Goal: Communication & Community: Share content

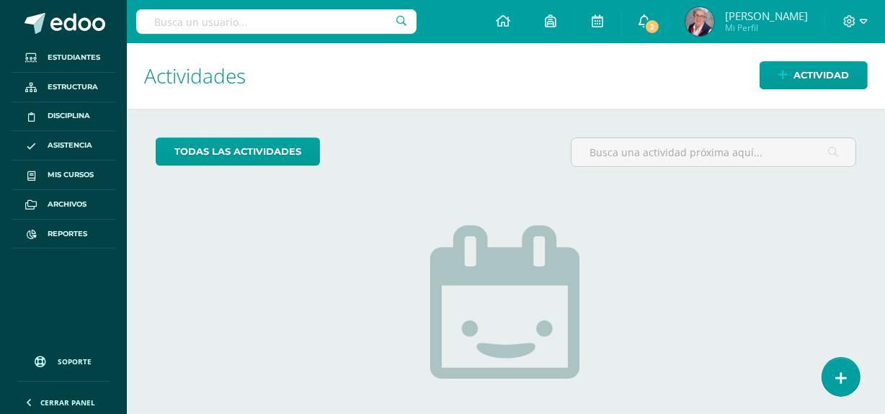
click at [650, 24] on span "2" at bounding box center [652, 27] width 16 height 16
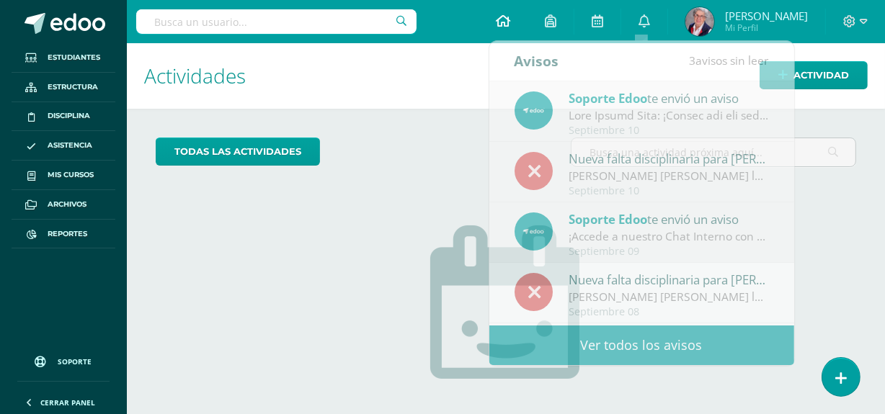
click at [501, 21] on icon at bounding box center [503, 20] width 14 height 13
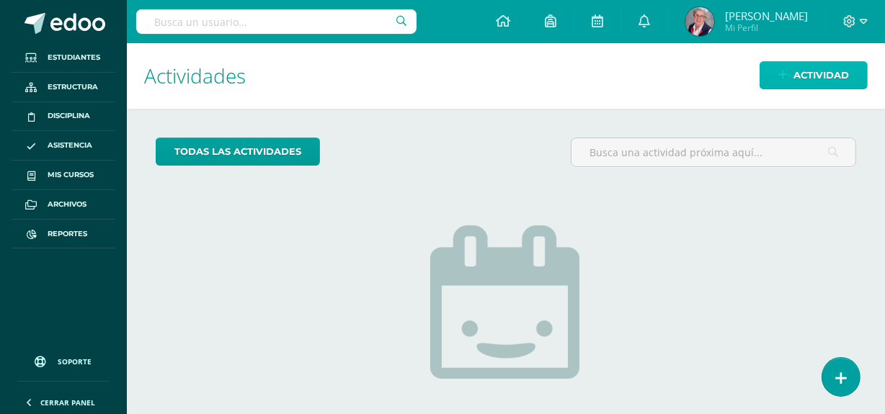
click at [821, 76] on span "Actividad" at bounding box center [820, 75] width 55 height 27
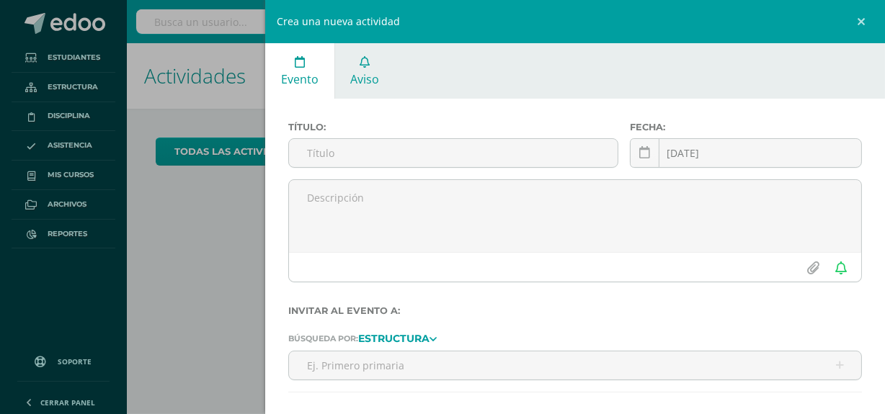
click at [368, 75] on span "Aviso" at bounding box center [364, 79] width 29 height 16
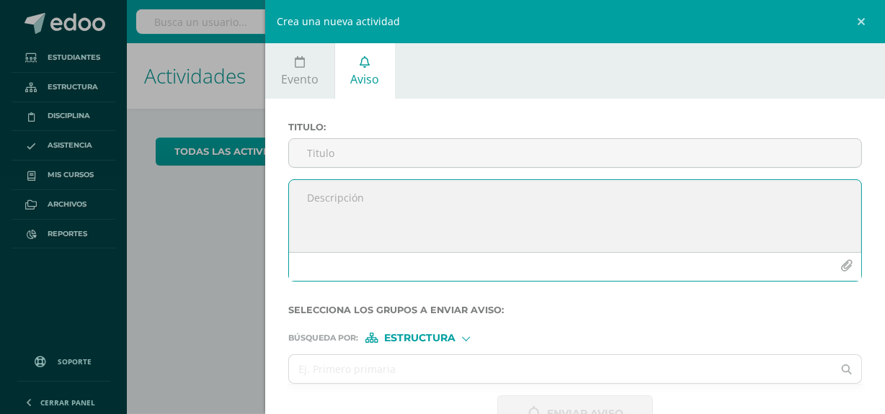
click at [323, 210] on textarea at bounding box center [575, 216] width 572 height 72
paste textarea "[DATE] 12 – Asamblea General Celebración [DATE] Antorcha V Curso Vestuario; güi…"
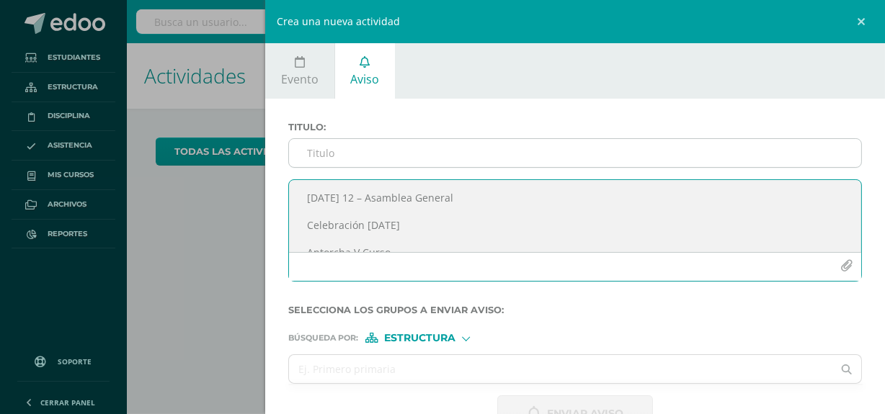
scroll to position [35, 0]
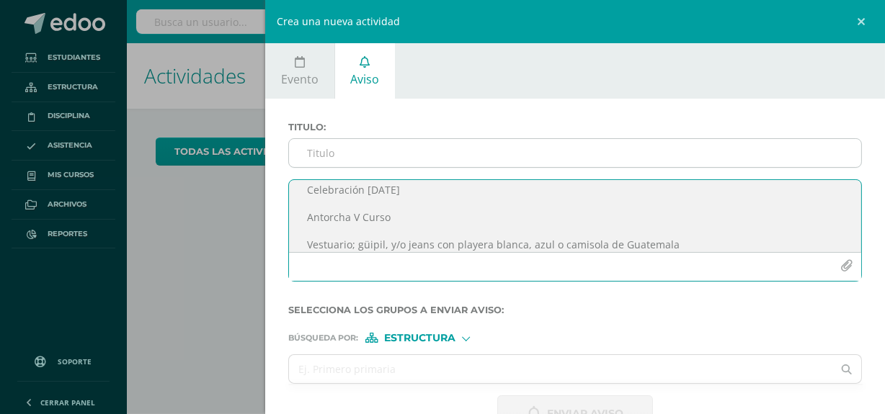
type textarea "[DATE] 12 – Asamblea General Celebración [DATE] Antorcha V Curso Vestuario; güi…"
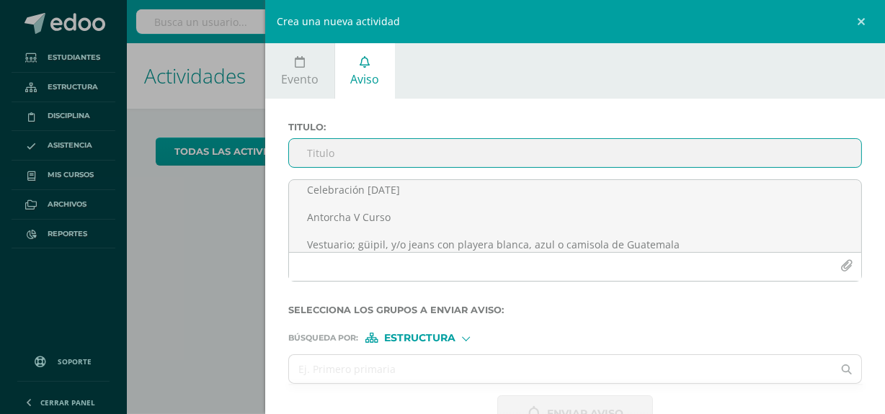
click at [349, 152] on input "Titulo :" at bounding box center [575, 153] width 572 height 28
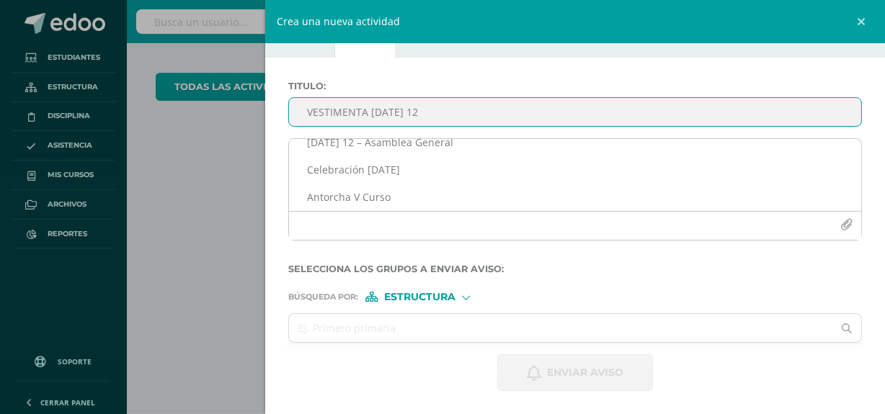
scroll to position [0, 0]
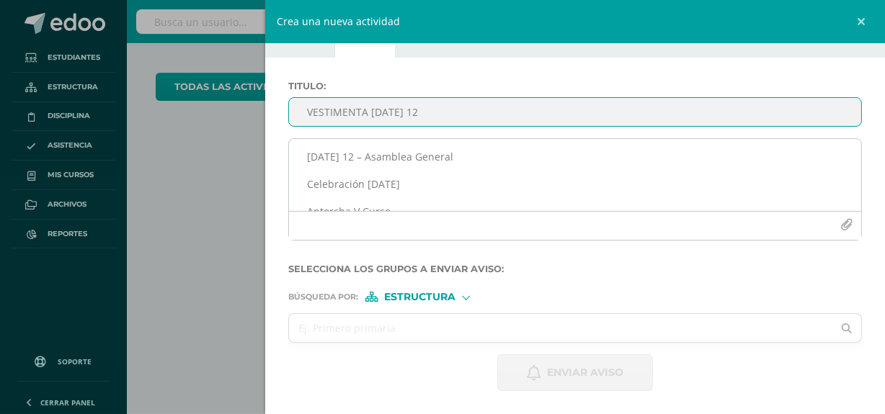
type input "VESTIMENTA [DATE] 12"
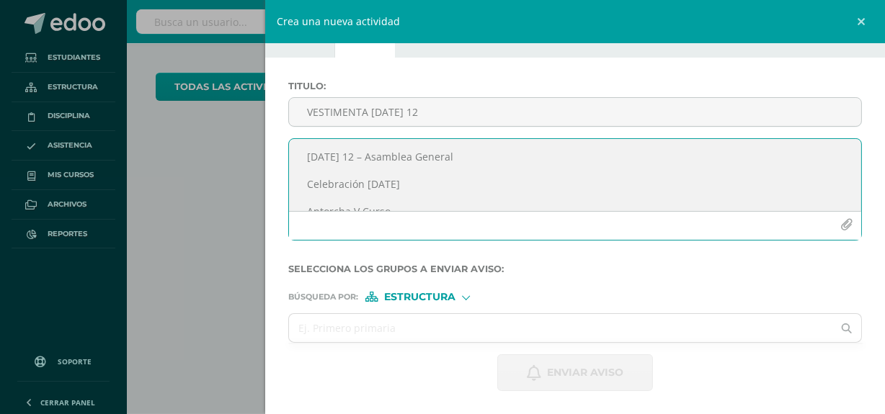
drag, startPoint x: 307, startPoint y: 156, endPoint x: 490, endPoint y: 179, distance: 184.5
click at [490, 179] on textarea "[DATE] 12 – Asamblea General Celebración [DATE] Antorcha V Curso Vestuario; güi…" at bounding box center [575, 175] width 572 height 72
click at [668, 158] on textarea "Vestuario; güipil, y/o jeans con playera blanca, azul o camisola de Guatemala" at bounding box center [575, 175] width 572 height 72
type textarea "Vestuario; güipil, y/o jeans con playera blanca, azul o camisola de Guatemala R…"
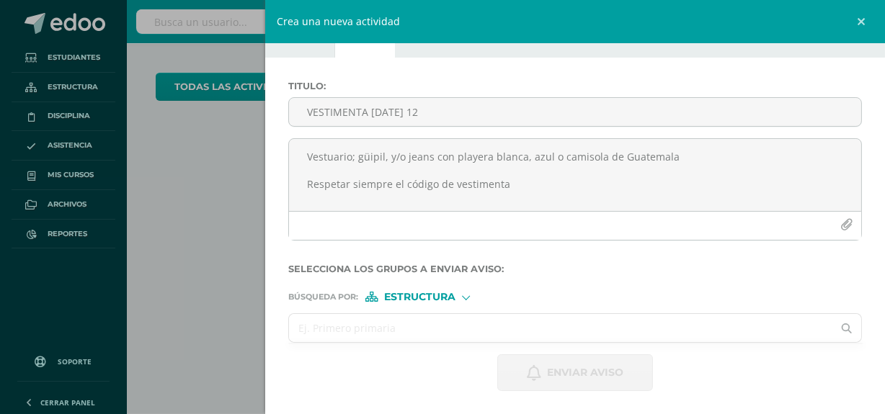
click at [448, 331] on input "text" at bounding box center [560, 328] width 543 height 28
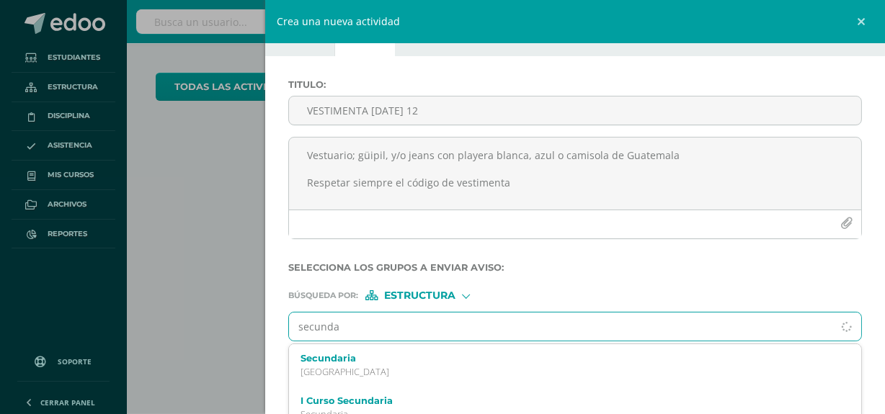
type input "secundar"
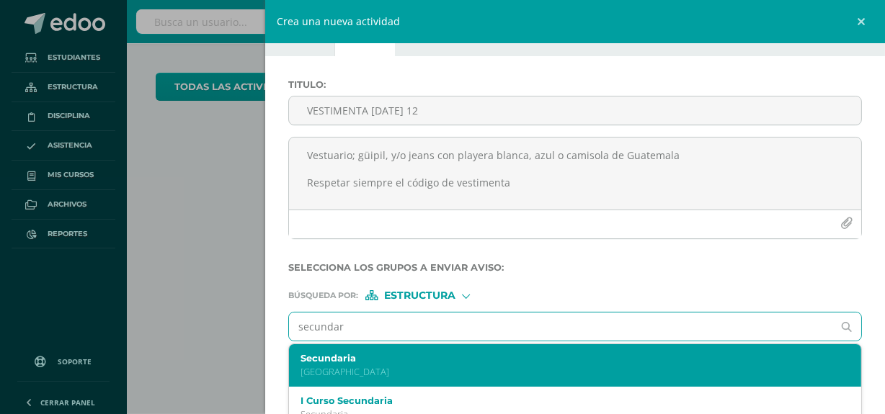
click at [424, 375] on p "[GEOGRAPHIC_DATA]" at bounding box center [562, 372] width 524 height 12
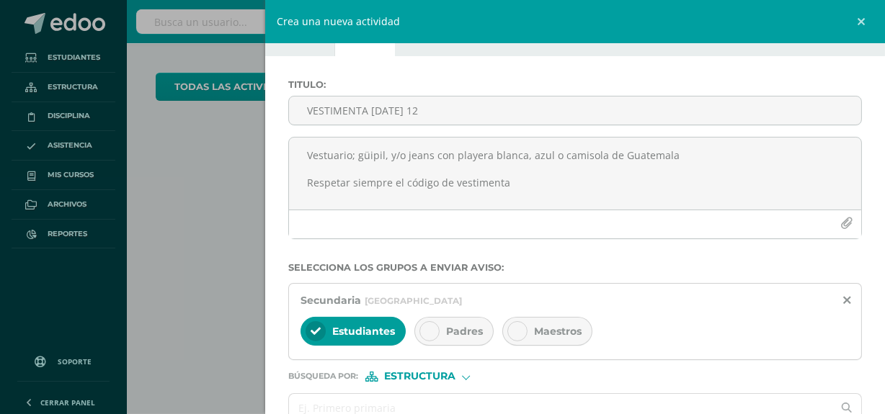
click at [462, 335] on span "Padres" at bounding box center [464, 331] width 37 height 13
click at [367, 327] on span "Estudiantes" at bounding box center [363, 331] width 63 height 13
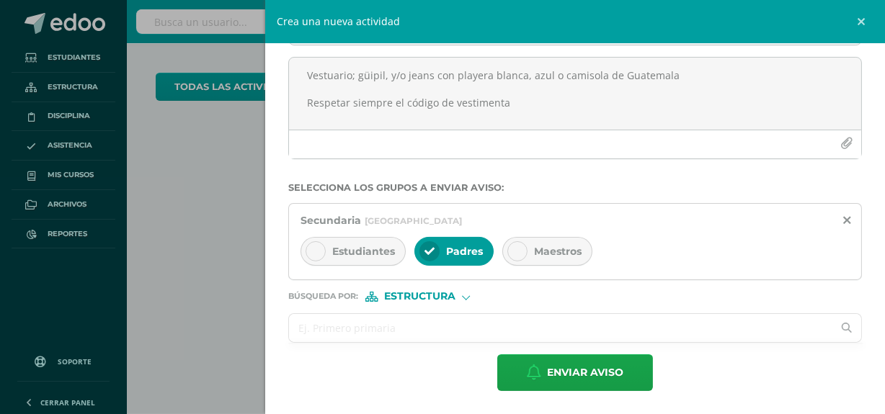
scroll to position [122, 0]
click at [367, 252] on span "Estudiantes" at bounding box center [363, 251] width 63 height 13
click at [471, 259] on div "Padres" at bounding box center [453, 251] width 79 height 29
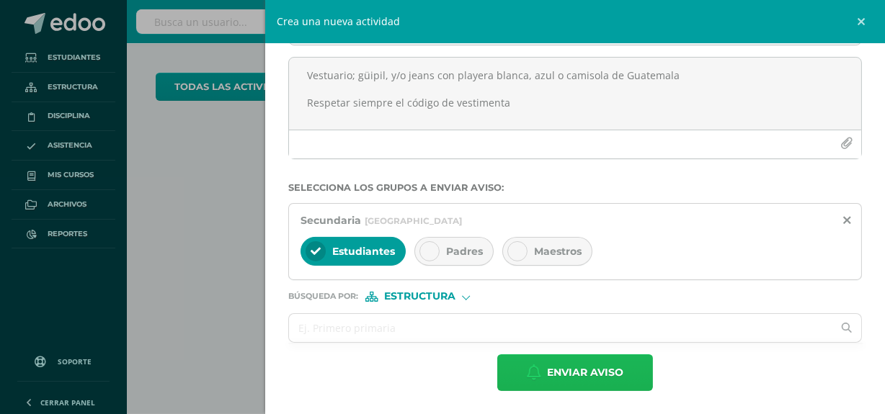
click at [594, 374] on span "Enviar aviso" at bounding box center [585, 372] width 76 height 35
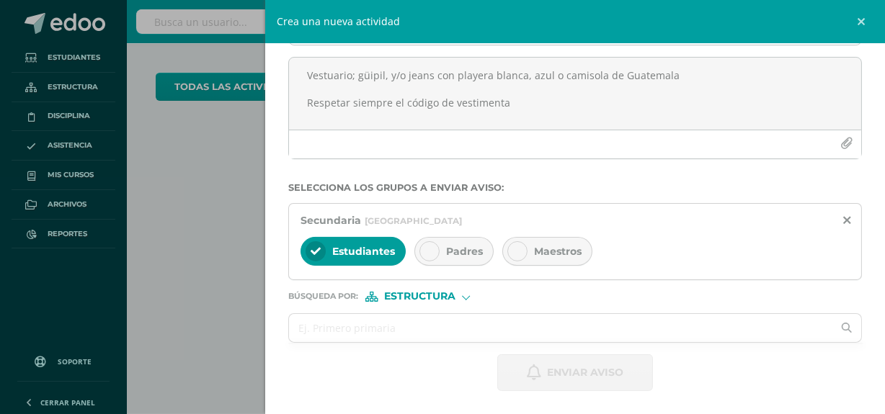
scroll to position [42, 0]
